Goal: Register for event/course

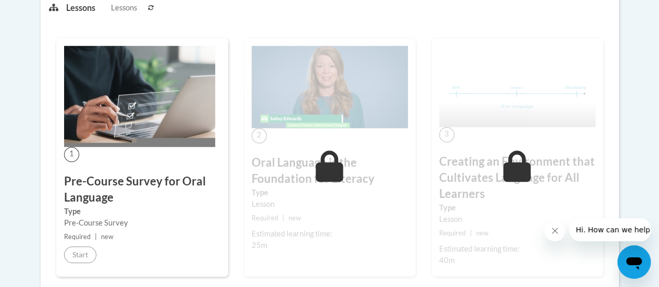
scroll to position [312, 0]
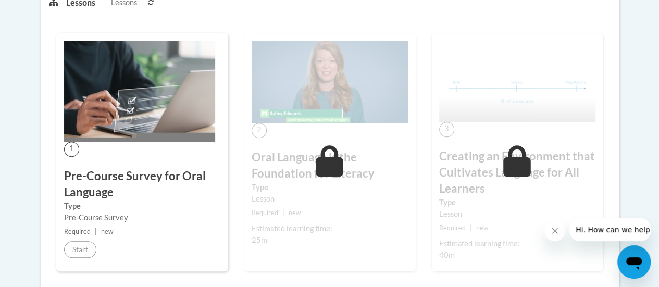
click at [102, 180] on h3 "Pre-Course Survey for Oral Language" at bounding box center [142, 184] width 156 height 32
click at [137, 109] on img at bounding box center [139, 91] width 151 height 101
click at [143, 114] on img at bounding box center [139, 91] width 151 height 101
click at [154, 61] on img at bounding box center [139, 91] width 151 height 101
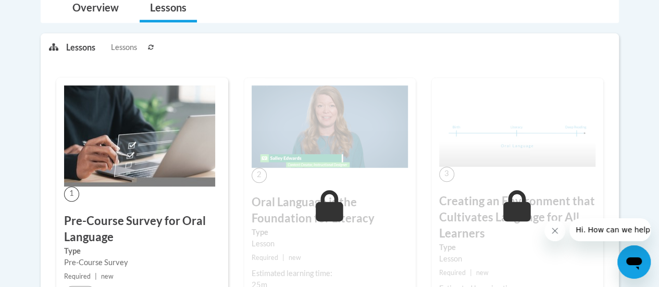
scroll to position [211, 0]
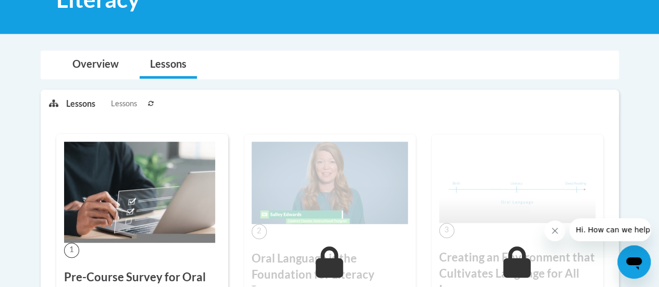
click at [149, 229] on img at bounding box center [139, 192] width 151 height 101
click at [173, 70] on link "Lessons" at bounding box center [168, 65] width 57 height 28
click at [101, 64] on link "Overview" at bounding box center [95, 65] width 67 height 28
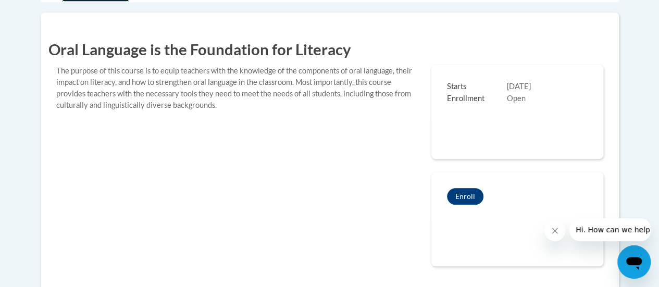
scroll to position [287, 0]
click at [466, 200] on button "Enroll" at bounding box center [465, 197] width 36 height 17
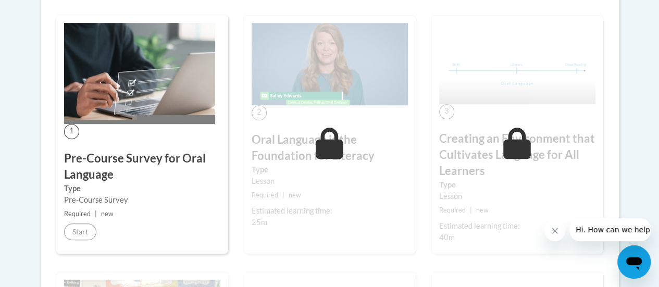
scroll to position [330, 0]
click at [130, 203] on div "Pre-Course Survey" at bounding box center [142, 199] width 156 height 11
click at [129, 213] on small "Required | new" at bounding box center [142, 213] width 156 height 11
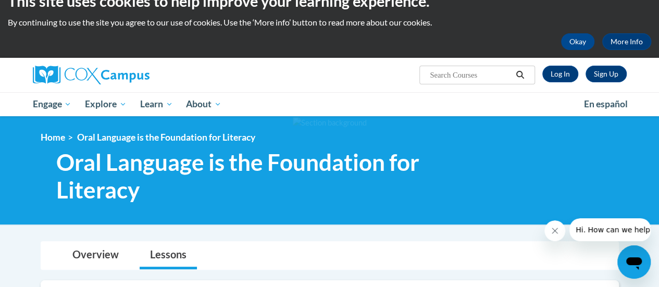
scroll to position [0, 0]
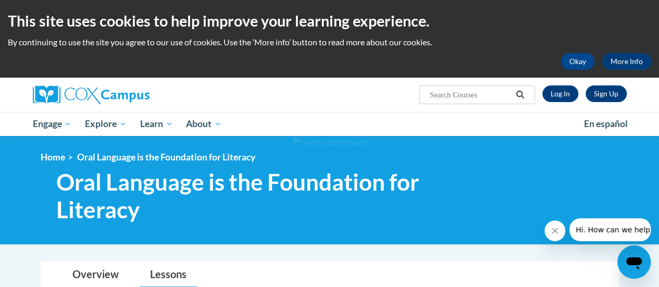
click at [577, 60] on button "Okay" at bounding box center [577, 61] width 33 height 17
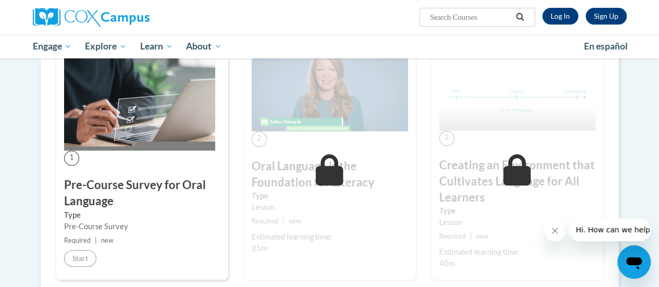
scroll to position [226, 0]
click at [153, 167] on div "1 Pre-Course Survey for Oral Language Type Pre-Course Survey Required | new Sta…" at bounding box center [142, 160] width 172 height 239
click at [135, 189] on h3 "Pre-Course Survey for Oral Language" at bounding box center [142, 193] width 156 height 32
click at [129, 206] on h3 "Pre-Course Survey for Oral Language" at bounding box center [142, 193] width 156 height 32
click at [135, 202] on h3 "Pre-Course Survey for Oral Language" at bounding box center [142, 193] width 156 height 32
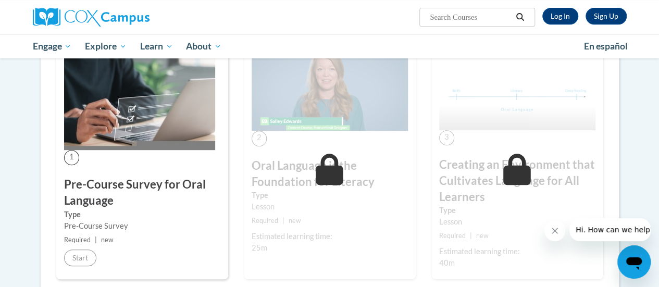
click at [137, 183] on h3 "Pre-Course Survey for Oral Language" at bounding box center [142, 193] width 156 height 32
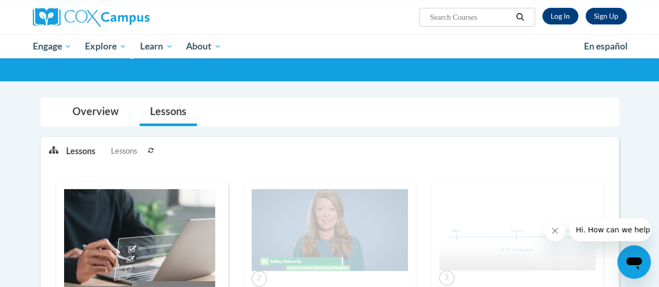
scroll to position [78, 0]
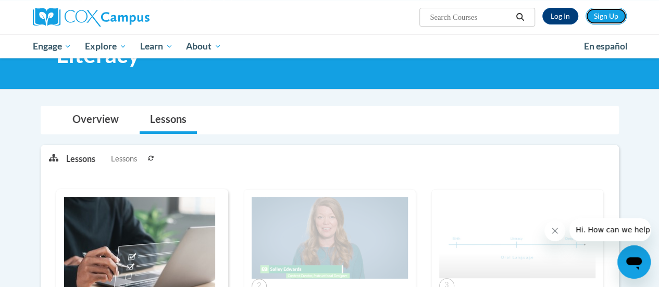
click at [614, 13] on link "Sign Up" at bounding box center [606, 16] width 41 height 17
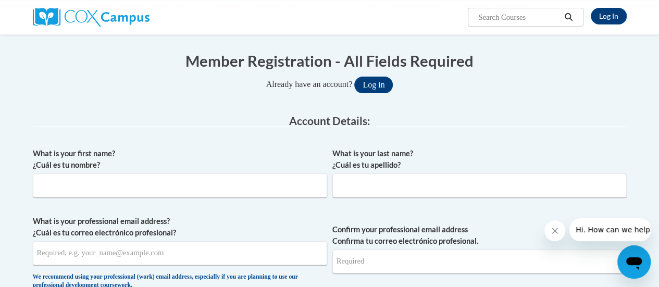
scroll to position [95, 0]
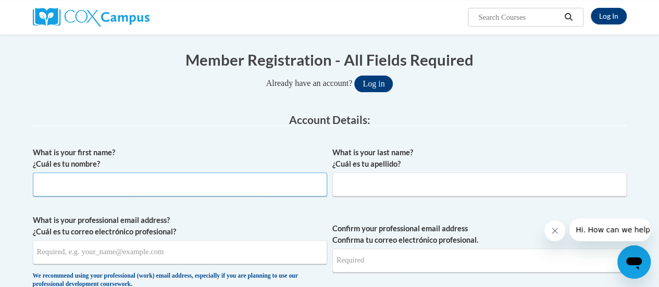
click at [227, 184] on input "What is your first name? ¿Cuál es tu nombre?" at bounding box center [180, 184] width 294 height 24
type input "Meredith"
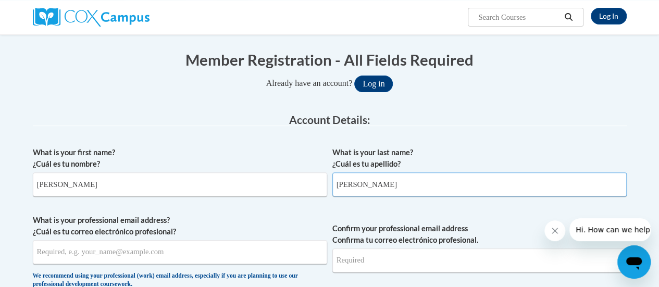
type input "Johnston"
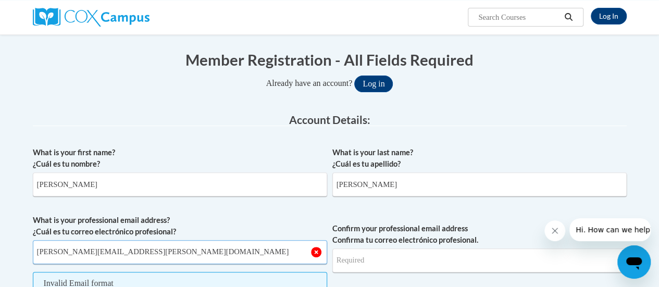
type input "meredith.johnston@hallco.org"
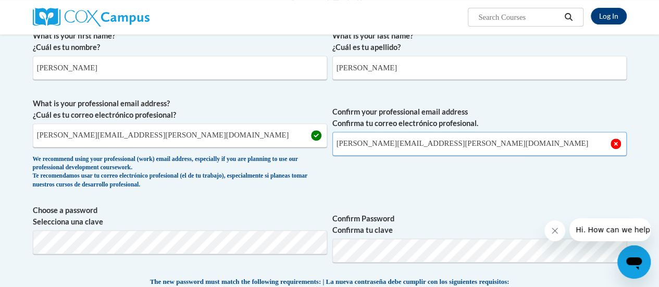
scroll to position [226, 0]
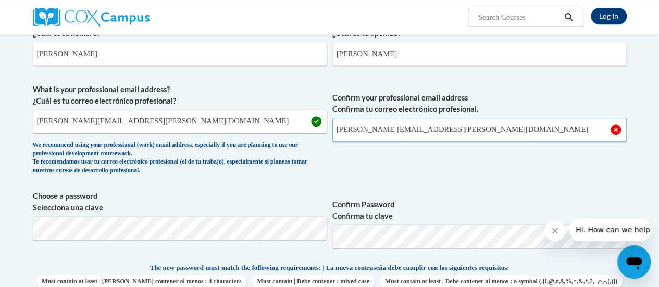
type input "meredith.johnston@hallco.org"
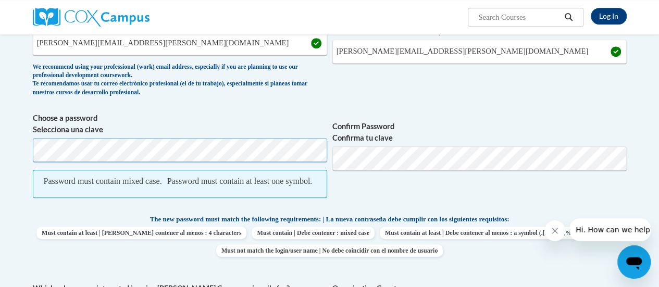
scroll to position [304, 0]
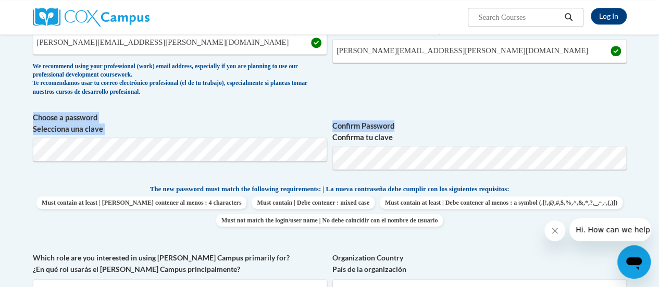
drag, startPoint x: 456, startPoint y: 116, endPoint x: 477, endPoint y: 106, distance: 22.9
click at [477, 106] on div "What is your first name? ¿Cuál es tu nombre? Meredith What is your last name? ¿…" at bounding box center [330, 174] width 594 height 484
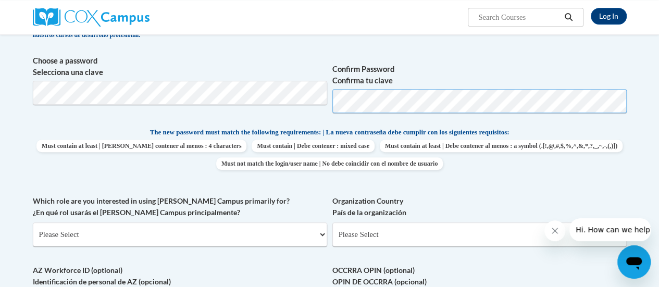
scroll to position [365, 0]
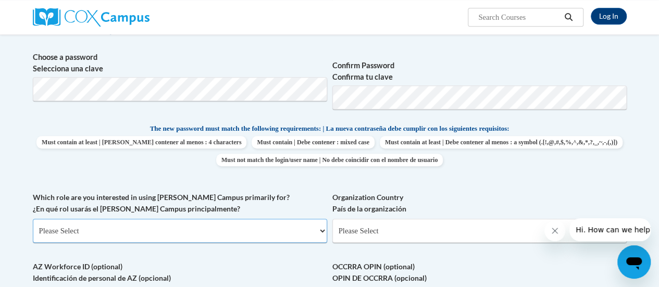
click at [263, 227] on select "Please Select College/University | Colegio/Universidad Community/Nonprofit Part…" at bounding box center [180, 231] width 294 height 24
click at [455, 63] on label "Confirm Password Confirma tu clave" at bounding box center [479, 71] width 294 height 23
click at [317, 227] on select "Please Select College/University | Colegio/Universidad Community/Nonprofit Part…" at bounding box center [180, 231] width 294 height 24
click at [78, 124] on p "The new password must match the following requirements: | La nueva contraseña d…" at bounding box center [330, 129] width 594 height 13
click at [115, 228] on select "Please Select College/University | Colegio/Universidad Community/Nonprofit Part…" at bounding box center [180, 231] width 294 height 24
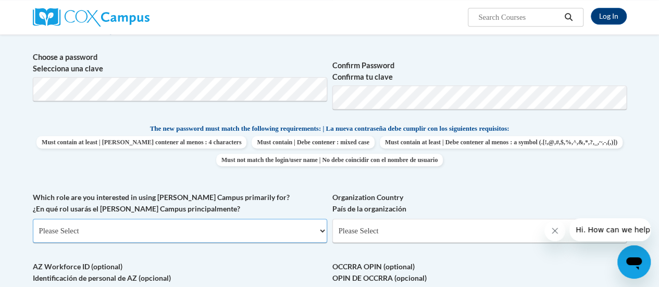
select select "fbf2d438-af2f-41f8-98f1-81c410e29de3"
click at [33, 219] on select "Please Select College/University | Colegio/Universidad Community/Nonprofit Part…" at bounding box center [180, 231] width 294 height 24
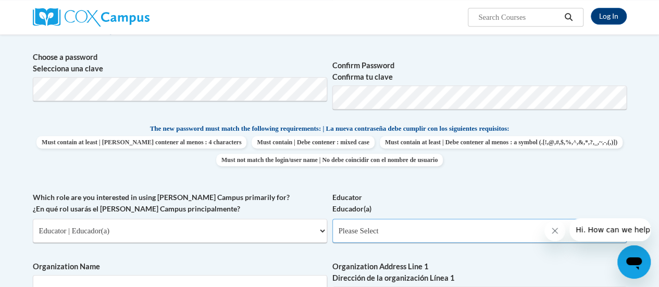
click at [388, 228] on select "Please Select Early Learning/Daycare Teacher/Family Home Care Provider | Maestr…" at bounding box center [479, 231] width 294 height 24
select select "8e40623d-54d0-45cd-9f92-5df65cd3f8cf"
click at [332, 219] on select "Please Select Early Learning/Daycare Teacher/Family Home Care Provider | Maestr…" at bounding box center [479, 231] width 294 height 24
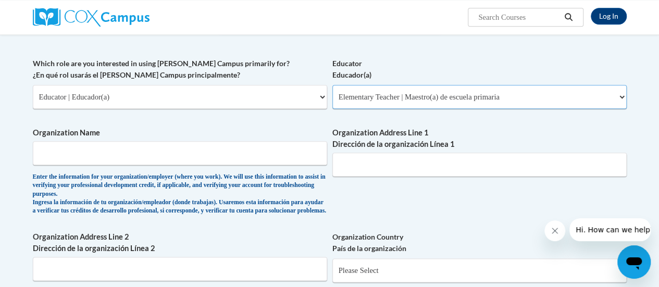
scroll to position [467, 0]
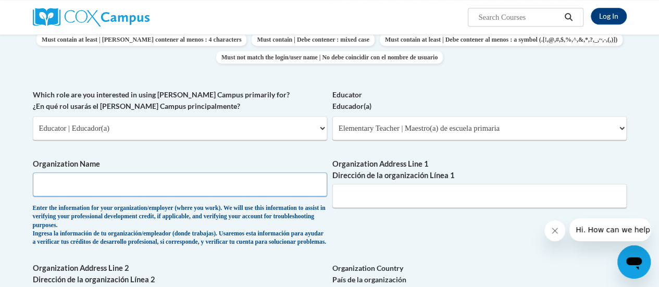
click at [274, 188] on input "Organization Name" at bounding box center [180, 184] width 294 height 24
type input "Pioneer RESA"
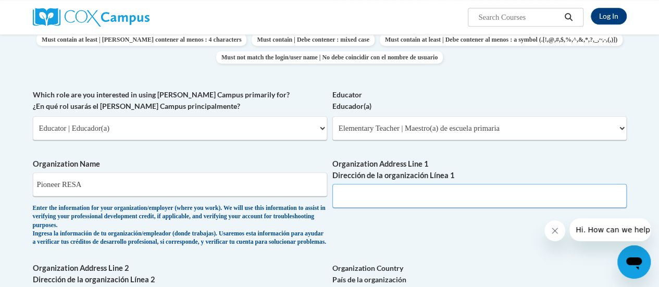
click at [348, 200] on input "Organization Address Line 1 Dirección de la organización Línea 1" at bounding box center [479, 196] width 294 height 24
paste input "1342 GA-254 Cleveland , GA 30528"
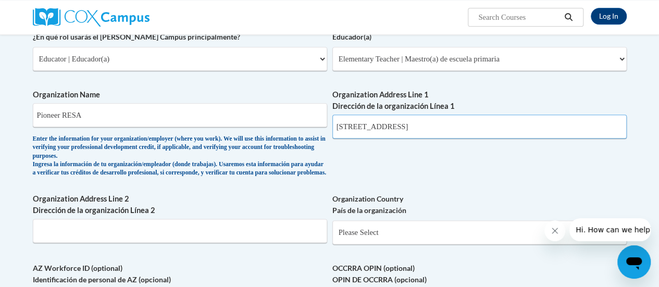
scroll to position [541, 0]
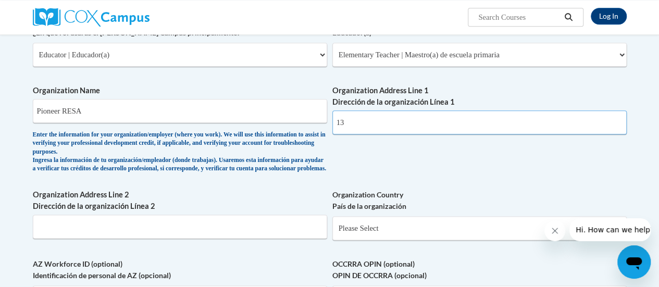
type input "1"
click at [232, 112] on input "Pioneer RESA" at bounding box center [180, 111] width 294 height 24
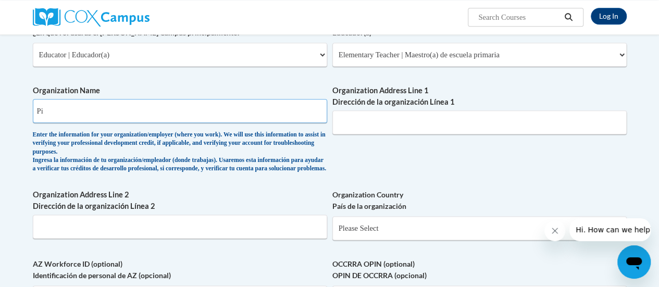
type input "P"
type input "Spout Springs School of Enrichment"
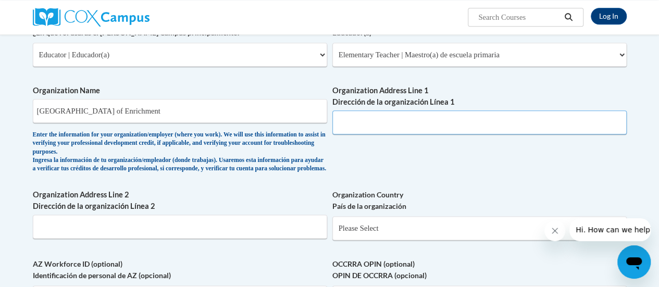
click at [464, 125] on input "Organization Address Line 1 Dirección de la organización Línea 1" at bounding box center [479, 122] width 294 height 24
type input "6640 Spout Springs Rd"
click at [436, 108] on span "Organization Address Line 1 Dirección de la organización Línea 1 6640 Spout Spr…" at bounding box center [479, 110] width 294 height 50
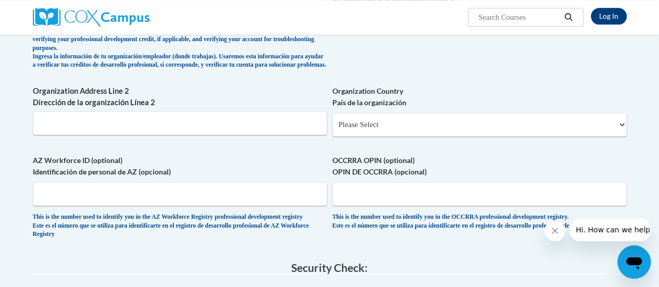
scroll to position [643, 0]
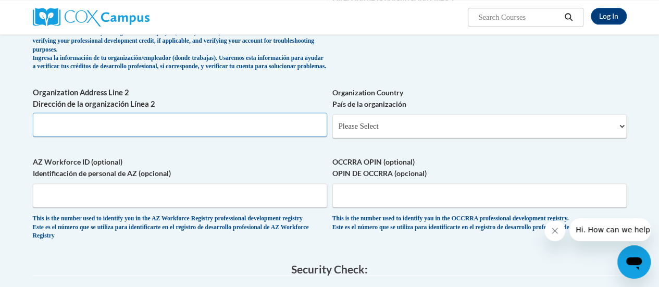
click at [230, 136] on input "Organization Address Line 2 Dirección de la organización Línea 2" at bounding box center [180, 125] width 294 height 24
type input "Flowery Branch"
click at [423, 137] on select "Please Select United States | Estados Unidos Outside of the United States | Fue…" at bounding box center [479, 126] width 294 height 24
select select "ad49bcad-a171-4b2e-b99c-48b446064914"
click at [332, 122] on select "Please Select United States | Estados Unidos Outside of the United States | Fue…" at bounding box center [479, 126] width 294 height 24
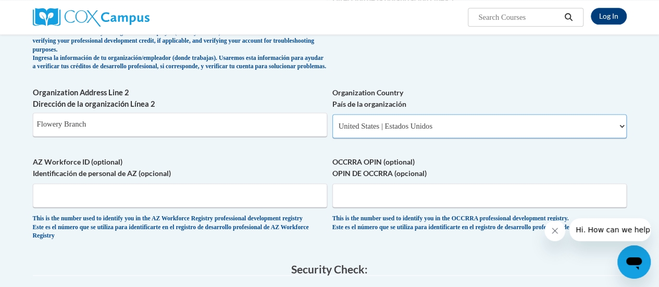
select select
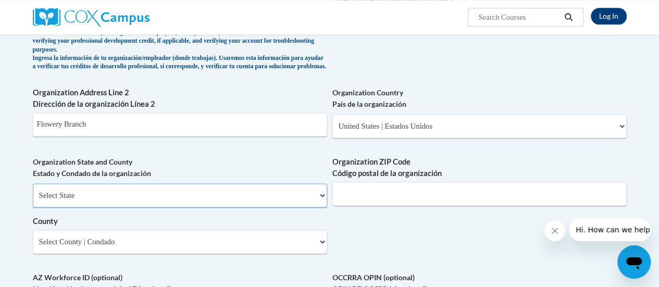
click at [266, 194] on select "Select State Alabama Alaska Arizona Arkansas California Colorado Connecticut De…" at bounding box center [180, 195] width 294 height 24
select select "Georgia"
click at [33, 191] on select "Select State Alabama Alaska Arizona Arkansas California Colorado Connecticut De…" at bounding box center [180, 195] width 294 height 24
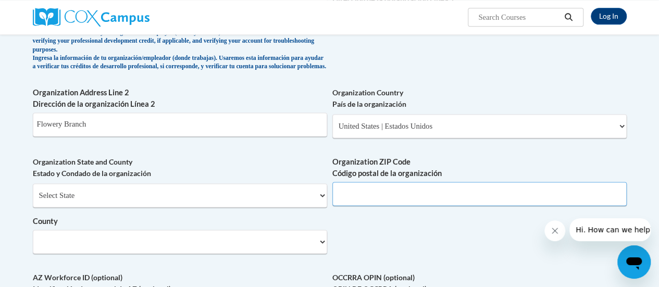
click at [382, 205] on input "Organization ZIP Code Código postal de la organización" at bounding box center [479, 194] width 294 height 24
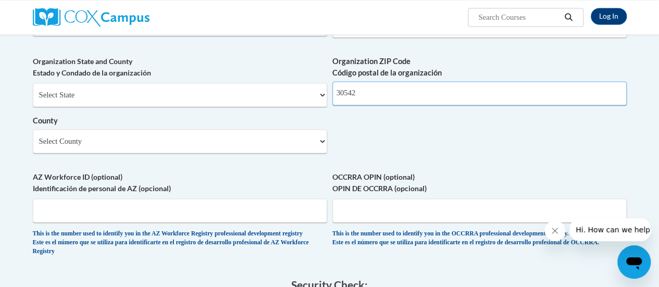
scroll to position [745, 0]
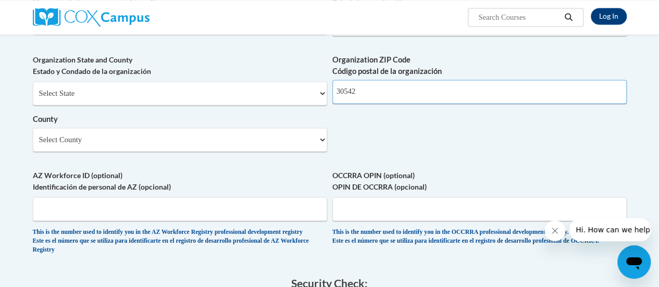
type input "30542"
click at [258, 150] on select "Select County Appling Atkinson Bacon Baker Baldwin Banks Barrow Bartow Ben Hill…" at bounding box center [180, 140] width 294 height 24
click at [134, 152] on select "Select County Appling Atkinson Bacon Baker Baldwin Banks Barrow Bartow Ben Hill…" at bounding box center [180, 140] width 294 height 24
click at [132, 152] on select "Select County Appling Atkinson Bacon Baker Baldwin Banks Barrow Bartow Ben Hill…" at bounding box center [180, 140] width 294 height 24
select select "Hall"
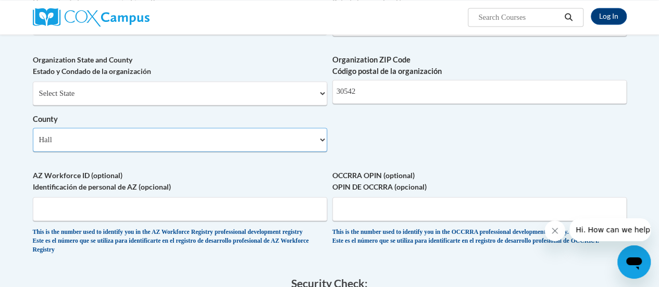
click at [33, 135] on select "Select County Appling Atkinson Bacon Baker Baldwin Banks Barrow Bartow Ben Hill…" at bounding box center [180, 140] width 294 height 24
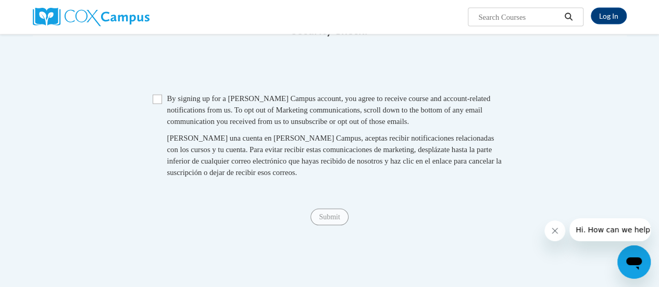
scroll to position [999, 0]
click at [157, 103] on input "Checkbox" at bounding box center [157, 98] width 9 height 9
checkbox input "true"
click at [335, 225] on input "Submit" at bounding box center [330, 216] width 38 height 17
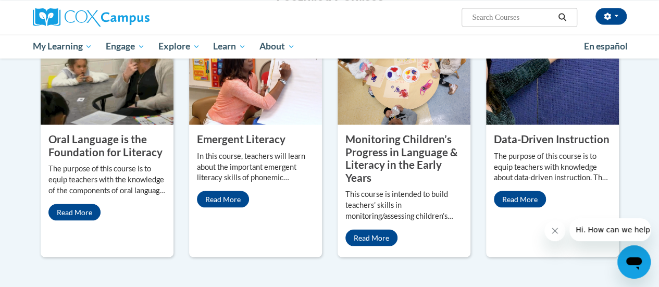
scroll to position [933, 0]
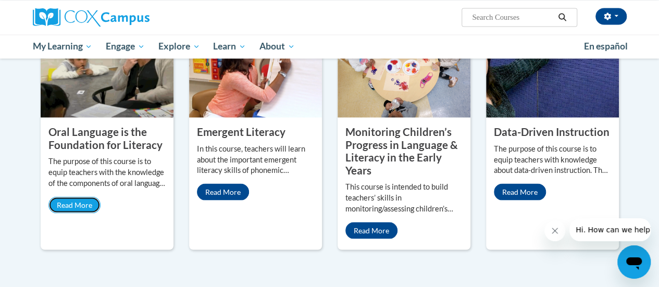
click at [77, 196] on link "Read More" at bounding box center [74, 204] width 52 height 17
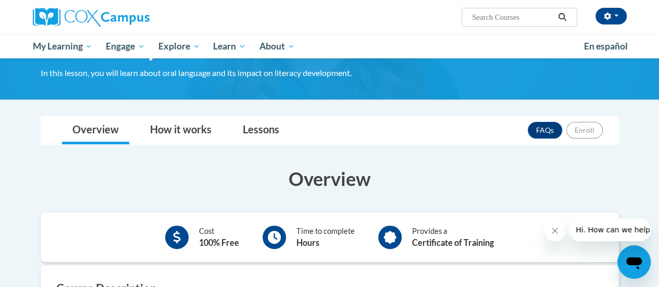
scroll to position [92, 0]
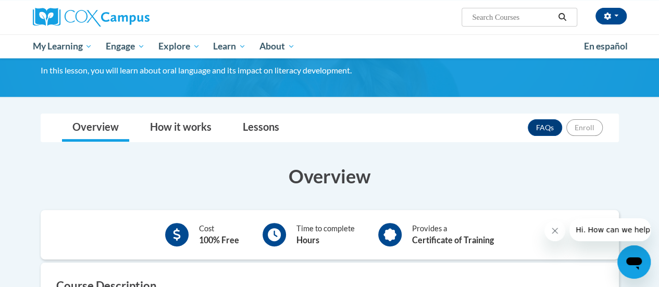
click at [264, 126] on link "Lessons" at bounding box center [260, 128] width 57 height 28
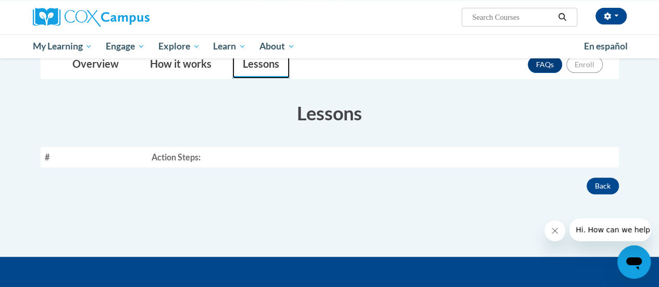
scroll to position [156, 0]
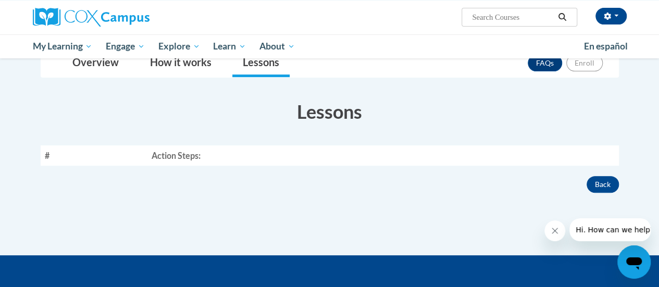
click at [536, 173] on div "Overview Cost 100% Free Time to complete Hours Provides a Certificate of Traini…" at bounding box center [330, 140] width 594 height 105
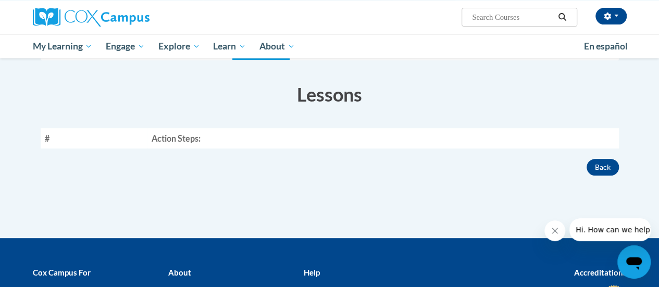
scroll to position [34, 0]
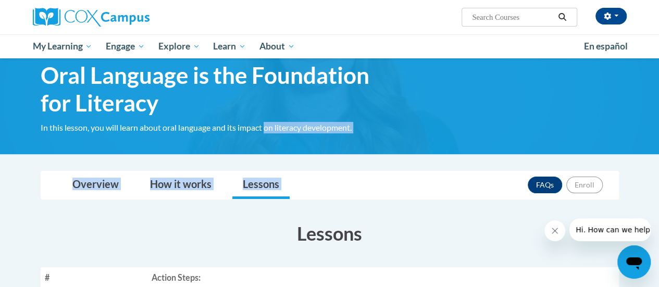
drag, startPoint x: 77, startPoint y: 178, endPoint x: 267, endPoint y: 128, distance: 196.1
click at [267, 128] on body "Meredith Johnston (Eastern Daylight Time GMT-0400 ) My Profile Inbox My Transcr…" at bounding box center [329, 259] width 659 height 586
click at [449, 171] on div "Overview How it works Lessons FAQs Enroll" at bounding box center [330, 185] width 562 height 28
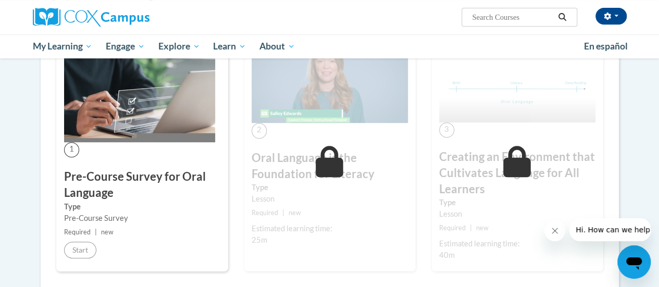
scroll to position [236, 0]
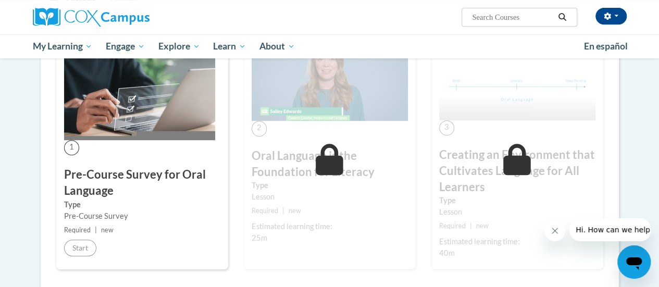
click at [169, 143] on div "1 Pre-Course Survey for Oral Language Type Pre-Course Survey Required | new Sta…" at bounding box center [142, 150] width 172 height 239
click at [129, 209] on label "Type" at bounding box center [142, 204] width 156 height 11
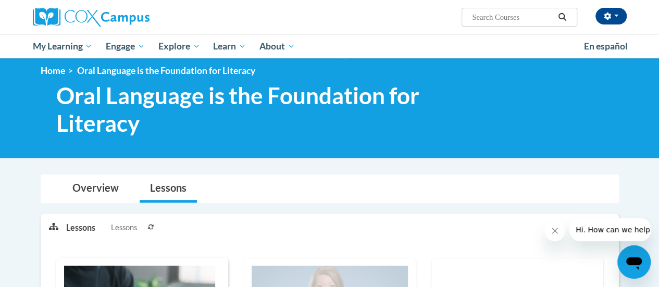
scroll to position [0, 0]
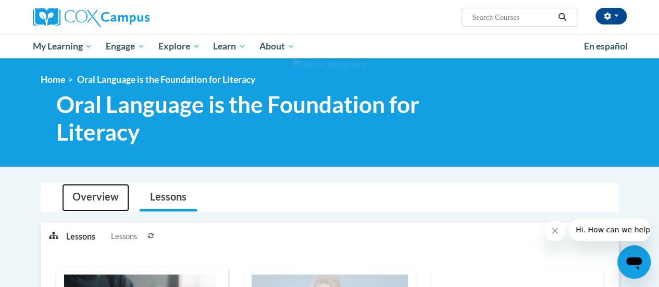
click at [96, 200] on link "Overview" at bounding box center [95, 198] width 67 height 28
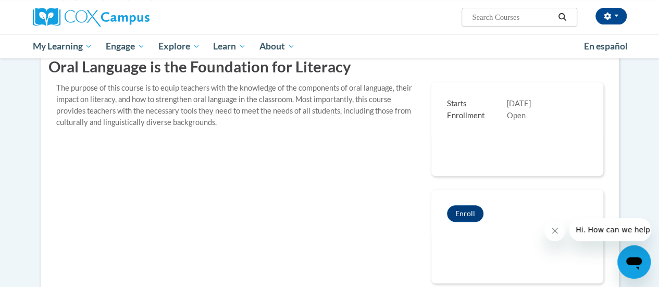
scroll to position [200, 0]
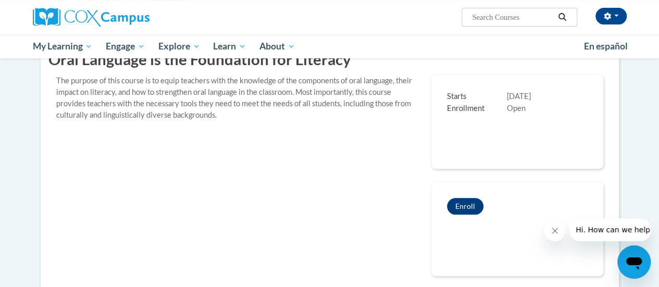
click at [463, 208] on button "Enroll" at bounding box center [465, 206] width 36 height 17
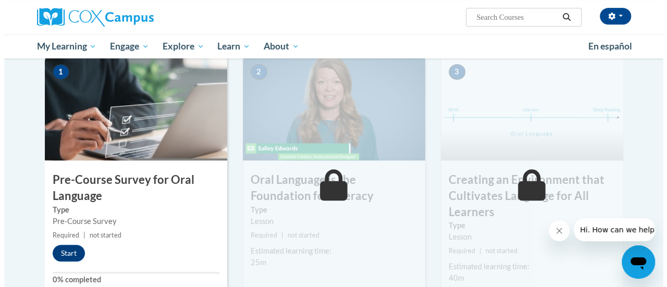
scroll to position [242, 0]
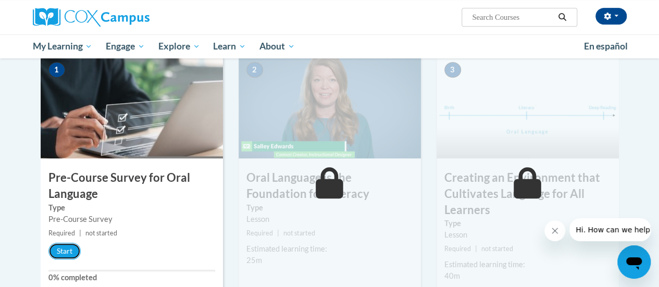
click at [55, 245] on button "Start" at bounding box center [64, 251] width 32 height 17
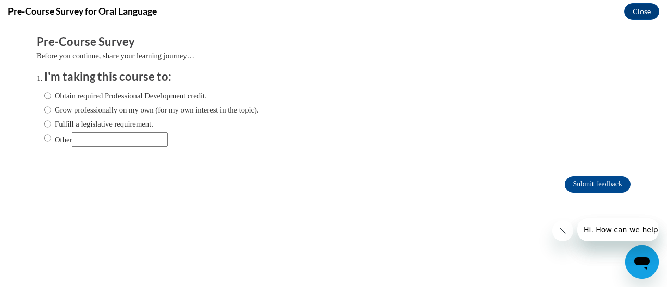
scroll to position [0, 0]
click at [44, 95] on input "Obtain required Professional Development credit." at bounding box center [47, 95] width 7 height 11
radio input "true"
click at [565, 183] on input "Submit feedback" at bounding box center [598, 184] width 66 height 17
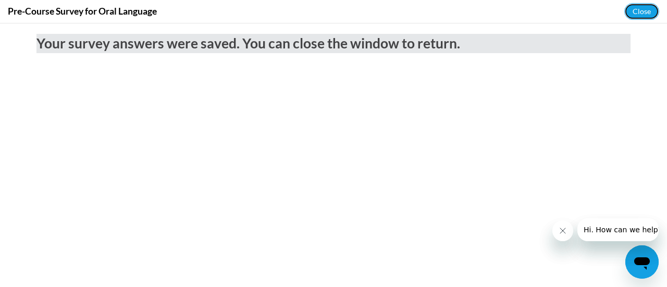
click at [632, 10] on button "Close" at bounding box center [641, 11] width 35 height 17
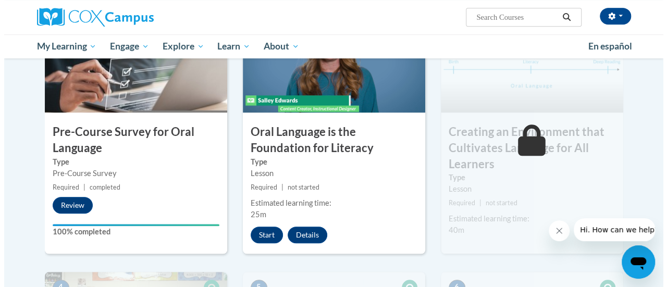
scroll to position [298, 0]
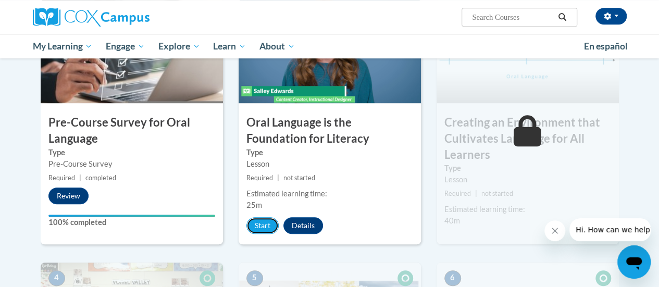
click at [255, 225] on button "Start" at bounding box center [262, 225] width 32 height 17
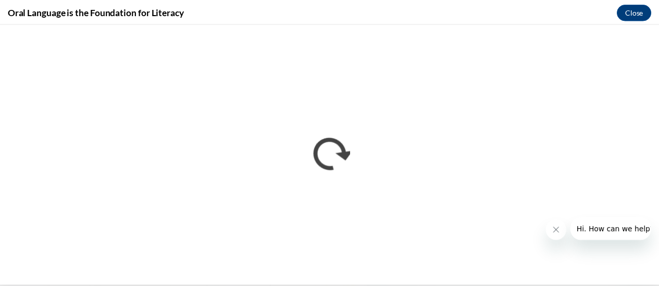
scroll to position [0, 0]
